Goal: Navigation & Orientation: Go to known website

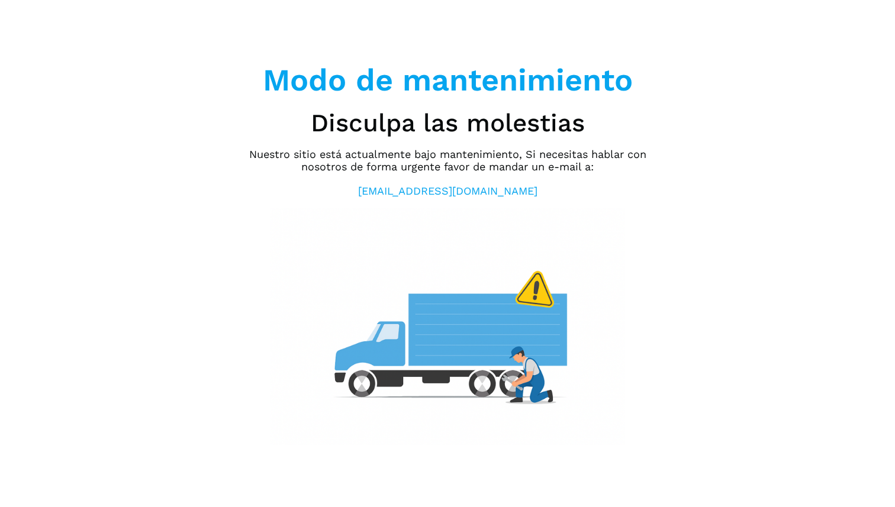
click at [308, 203] on div "Modo de mantenimiento Disculpa las molestias Nuestro sitio está actualmente baj…" at bounding box center [447, 253] width 414 height 383
click at [464, 172] on p "Nuestro sitio está actualmente bajo mantenimiento, Si necesitas hablar con noso…" at bounding box center [447, 160] width 414 height 25
